Goal: Information Seeking & Learning: Learn about a topic

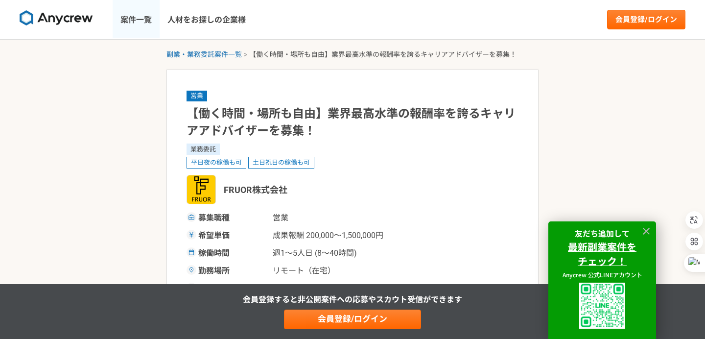
click at [146, 24] on link "案件一覧" at bounding box center [136, 19] width 47 height 39
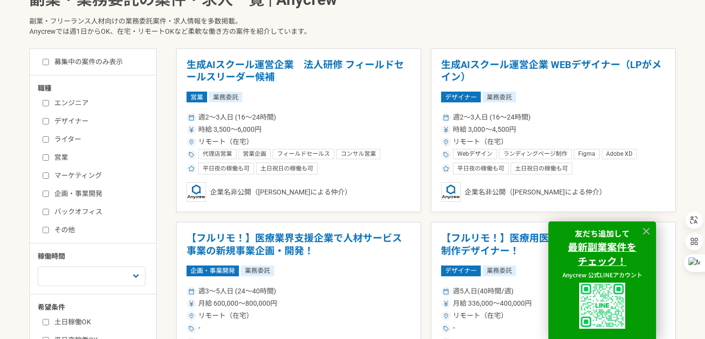
scroll to position [285, 0]
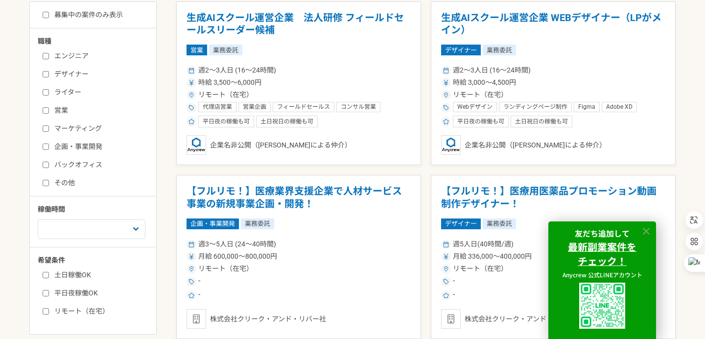
click at [646, 229] on icon at bounding box center [646, 231] width 11 height 11
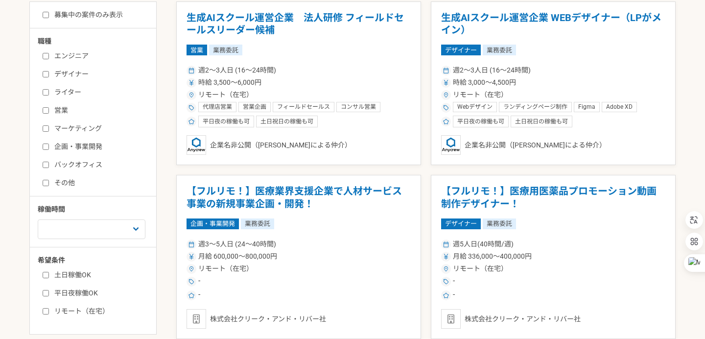
click at [85, 127] on label "マーケティング" at bounding box center [99, 128] width 113 height 10
click at [49, 127] on input "マーケティング" at bounding box center [46, 128] width 6 height 6
checkbox input "true"
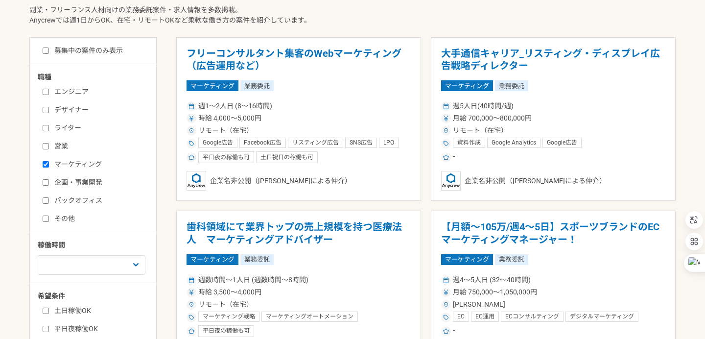
scroll to position [241, 0]
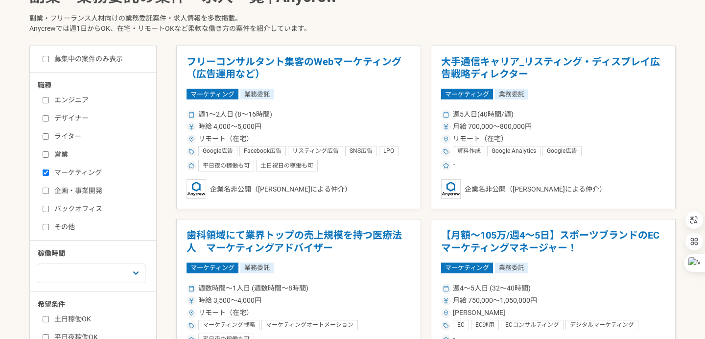
click at [106, 58] on label "募集中の案件のみ表示" at bounding box center [83, 59] width 80 height 10
click at [49, 58] on input "募集中の案件のみ表示" at bounding box center [46, 59] width 6 height 6
checkbox input "true"
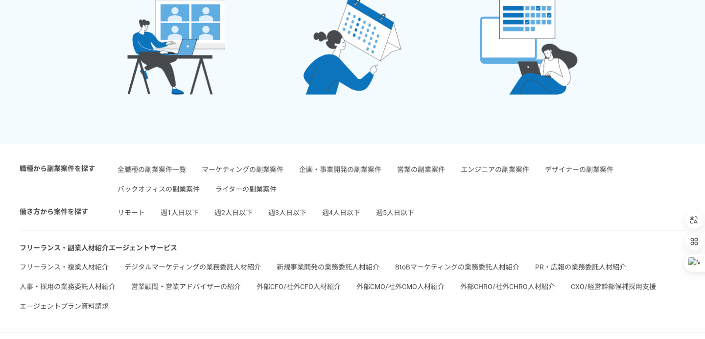
scroll to position [1753, 0]
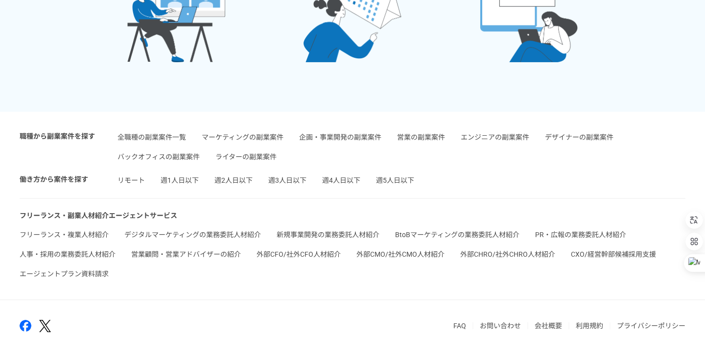
click at [137, 182] on link "リモート" at bounding box center [130, 180] width 27 height 8
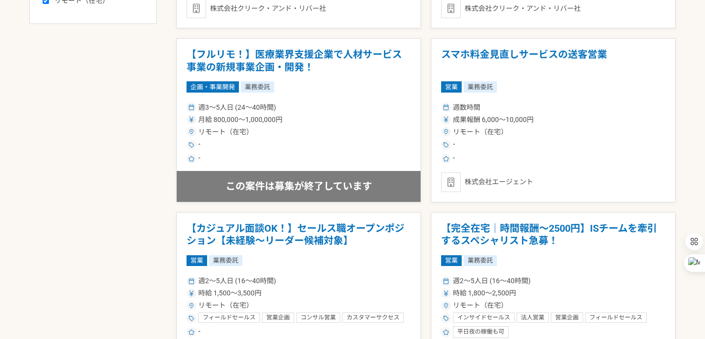
scroll to position [725, 0]
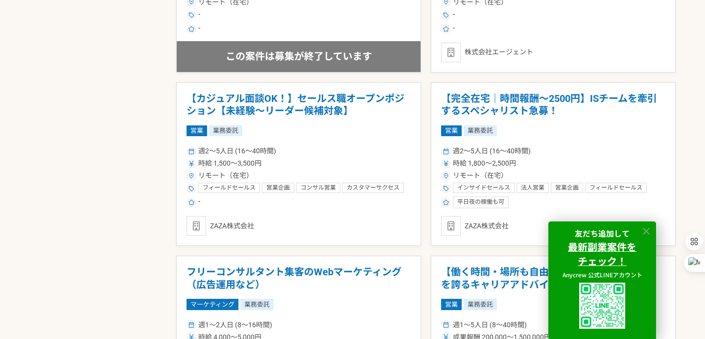
click at [645, 232] on icon at bounding box center [646, 231] width 11 height 11
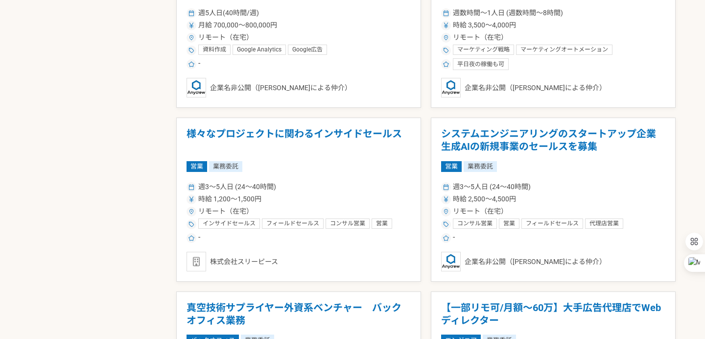
scroll to position [1286, 0]
